Goal: Transaction & Acquisition: Purchase product/service

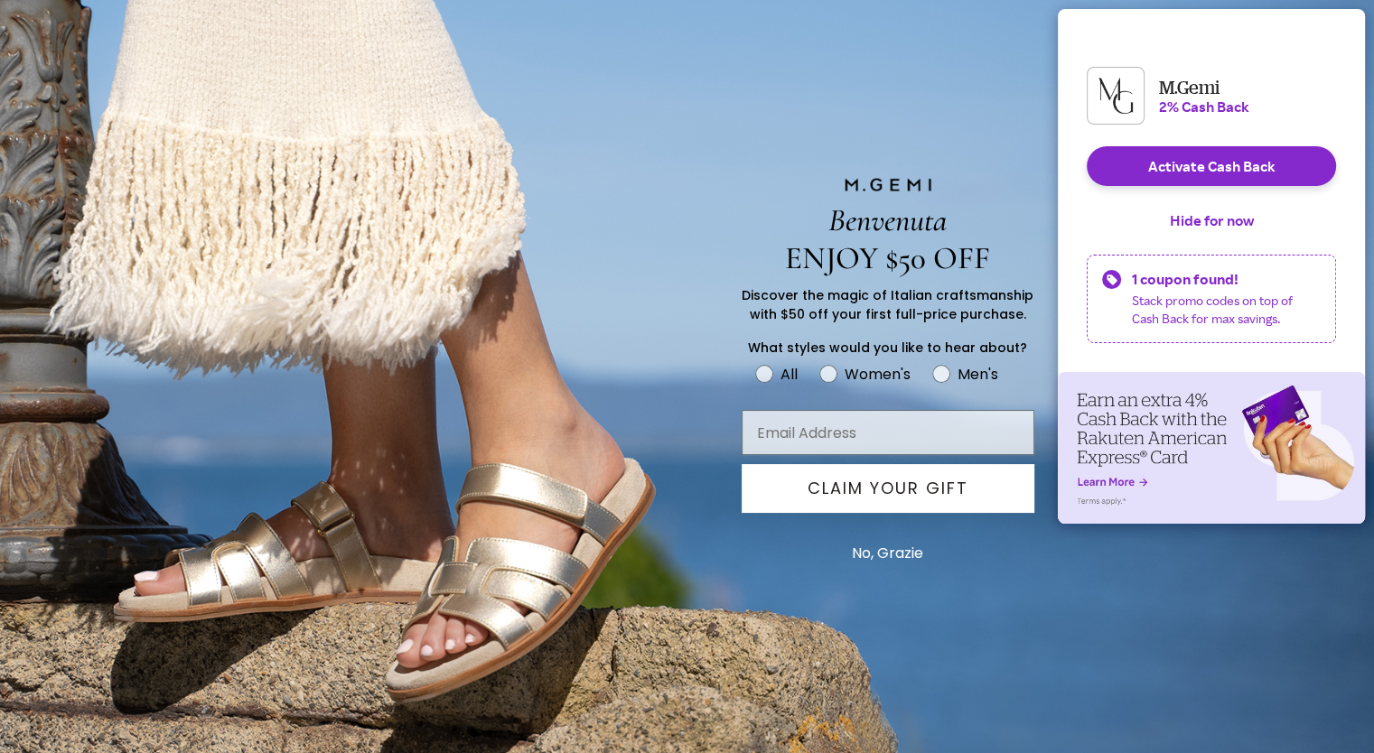
click at [874, 561] on button "No, Grazie" at bounding box center [887, 553] width 89 height 45
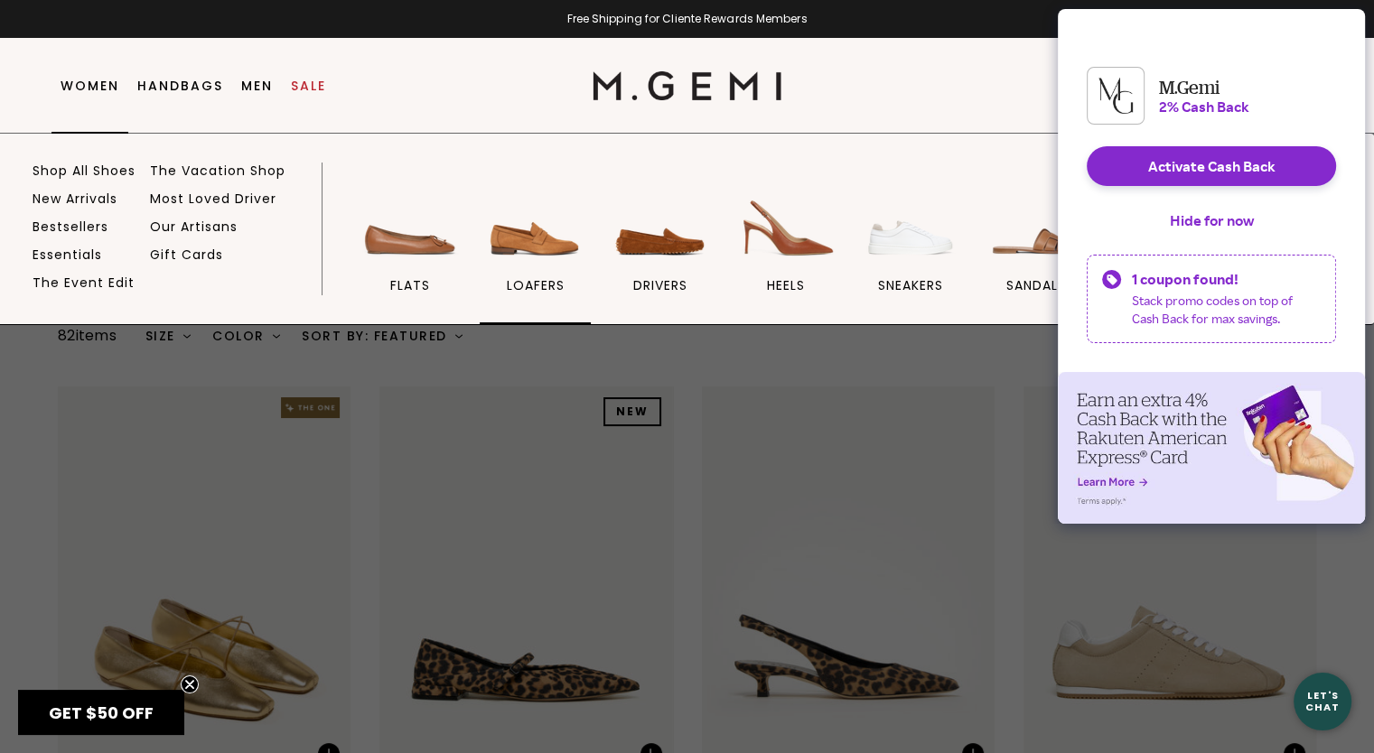
click at [520, 264] on img at bounding box center [534, 217] width 101 height 101
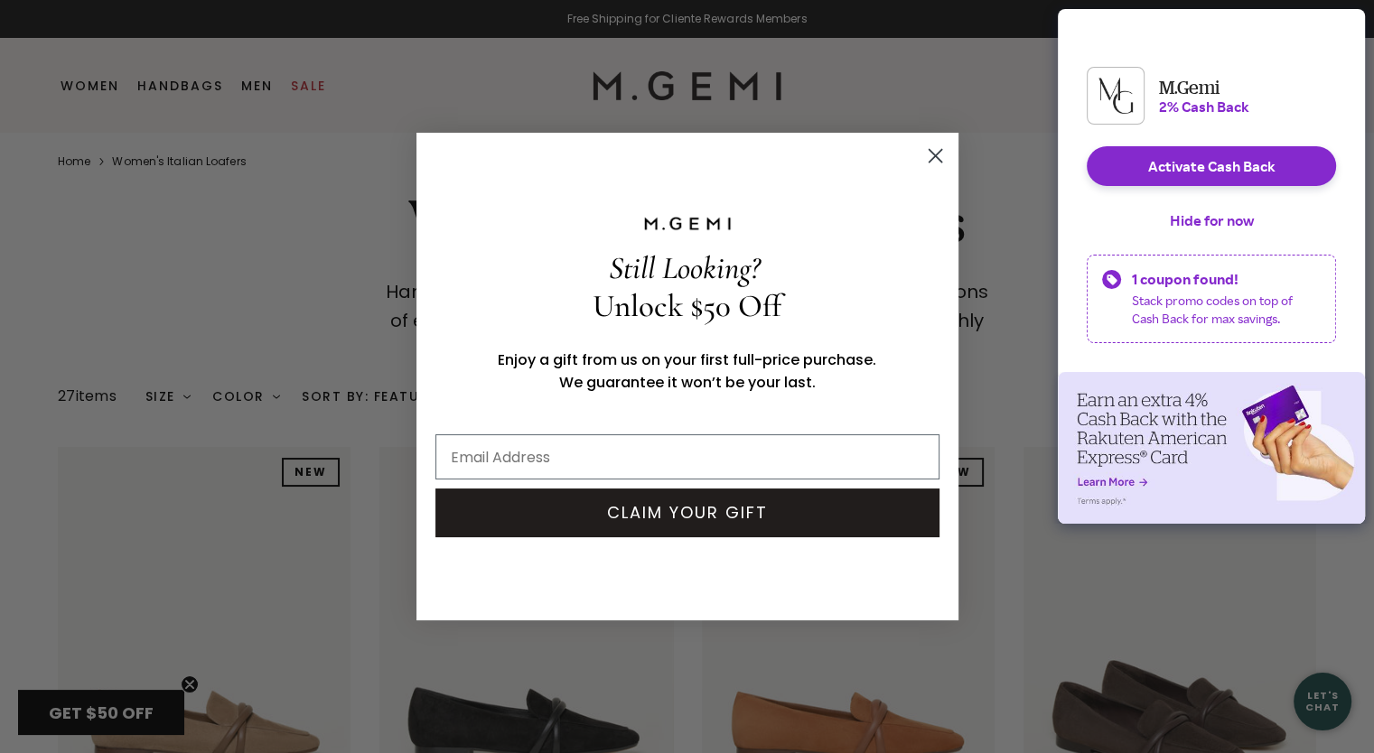
click at [939, 155] on circle "Close dialog" at bounding box center [934, 156] width 30 height 30
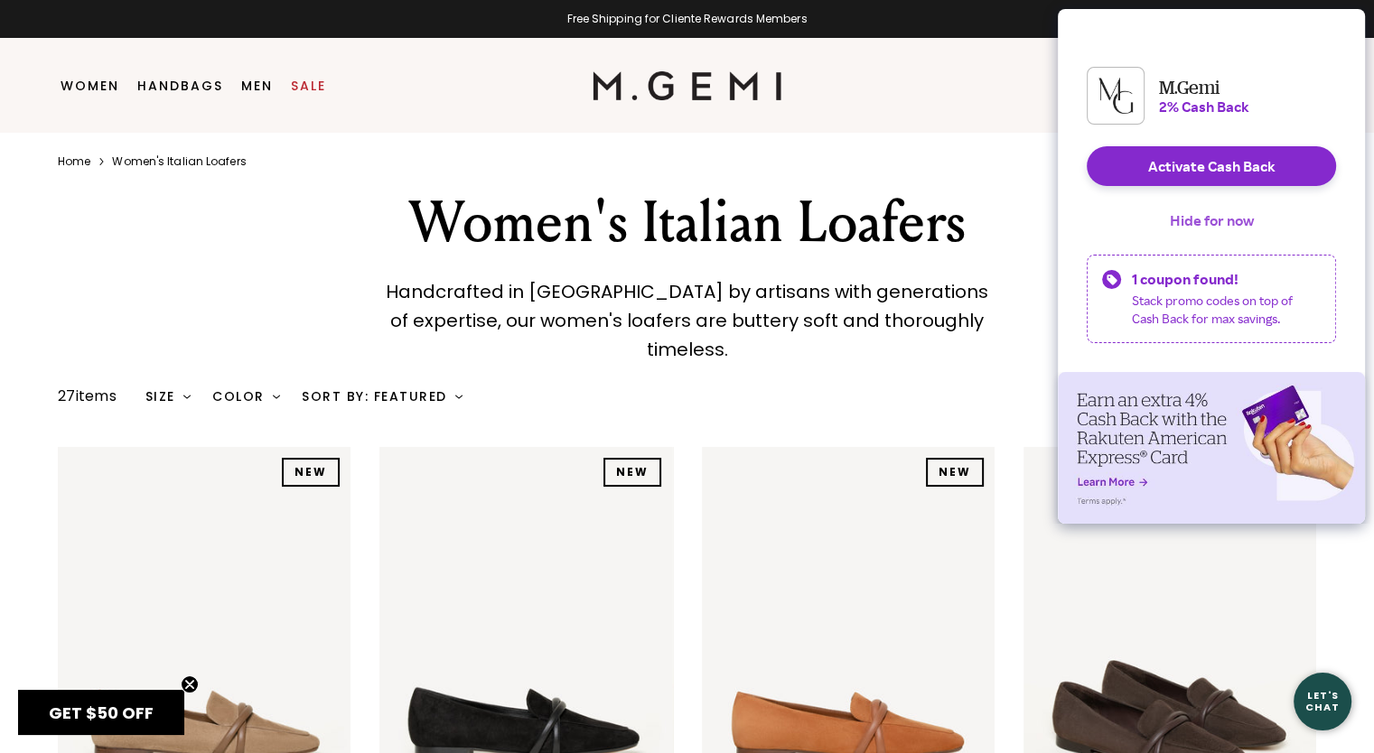
click at [1177, 240] on button "Hide for now" at bounding box center [1211, 220] width 113 height 40
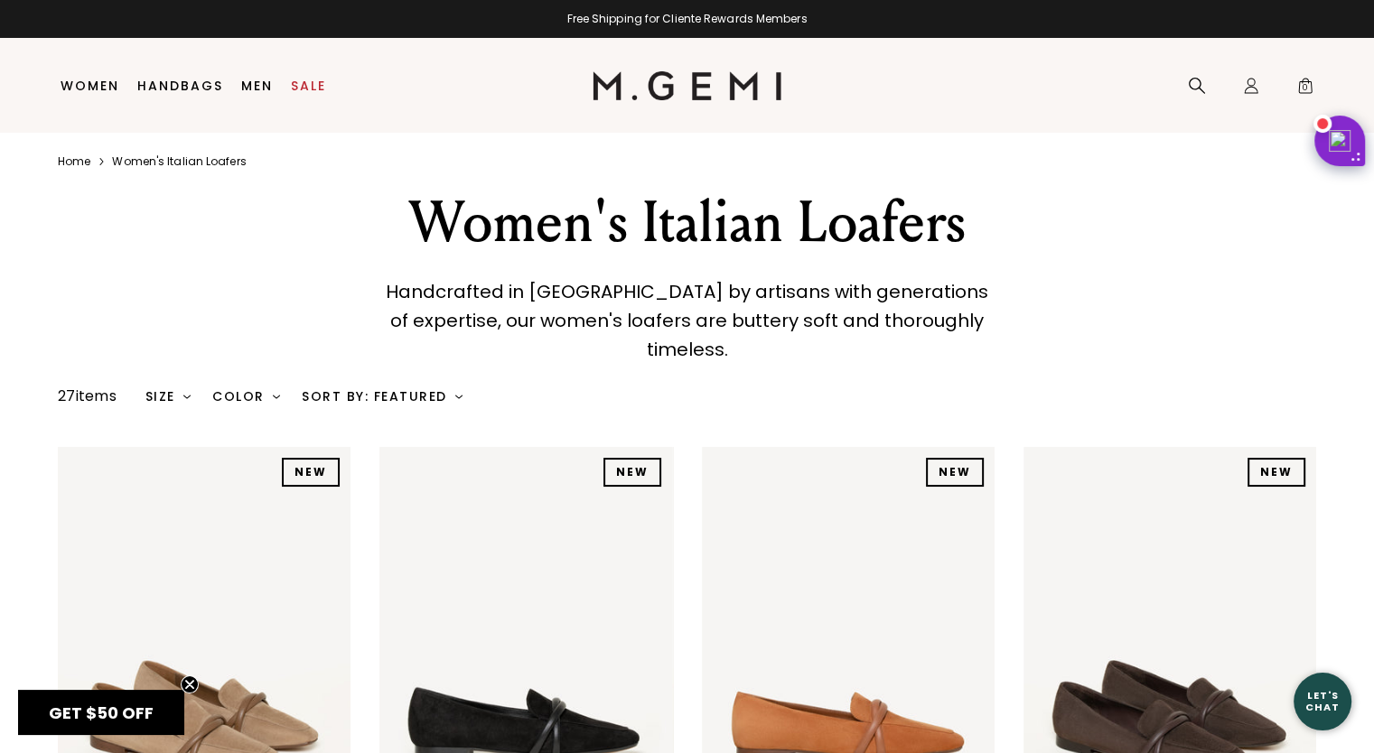
click at [270, 389] on div "Color" at bounding box center [246, 396] width 68 height 14
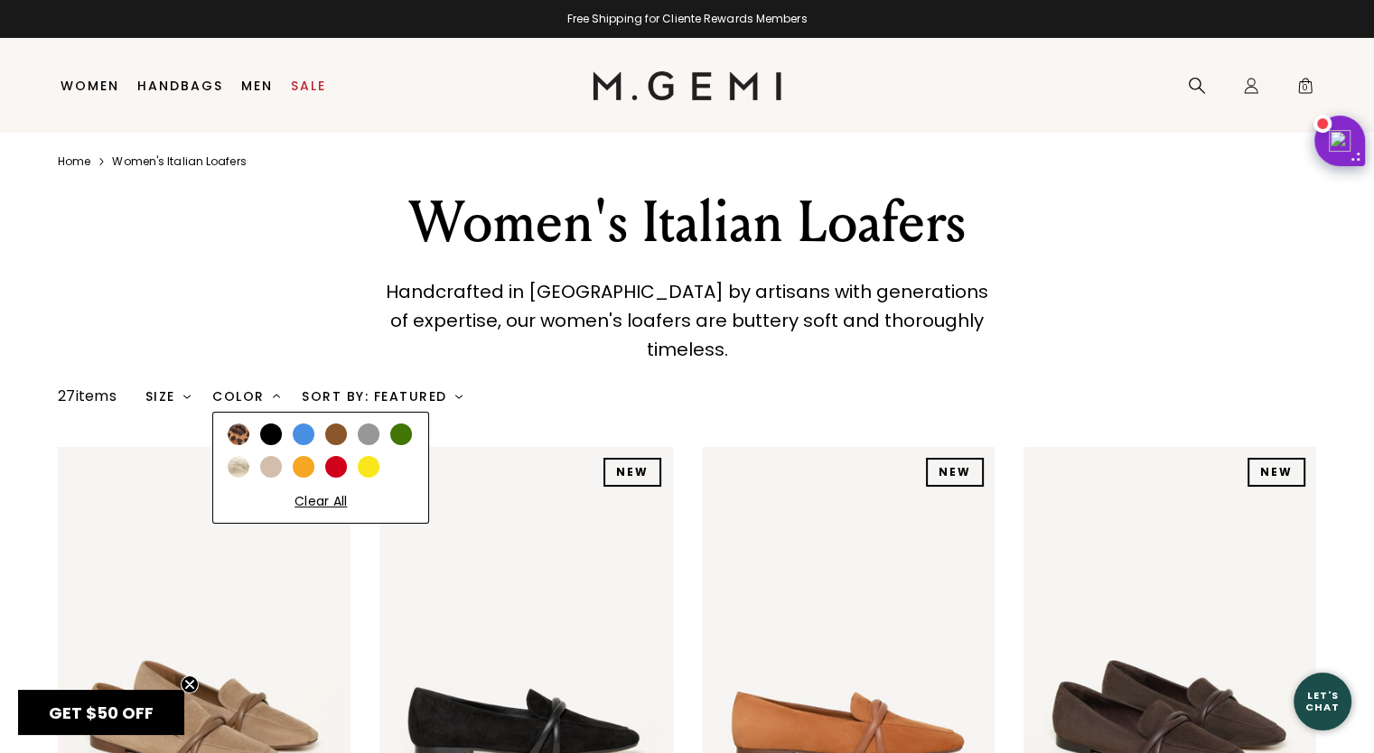
click at [344, 424] on div at bounding box center [336, 435] width 22 height 22
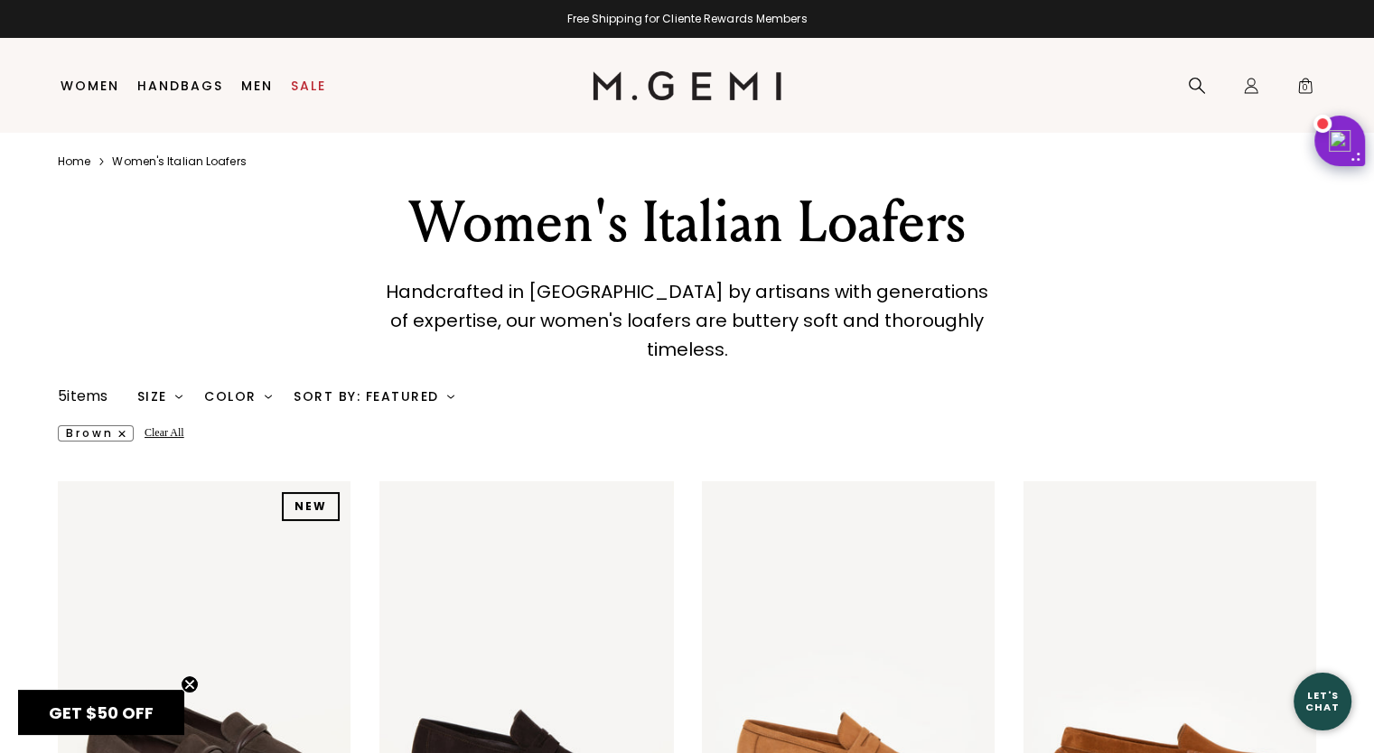
click at [485, 407] on div "brown Clear All" at bounding box center [687, 424] width 1258 height 34
